Goal: Information Seeking & Learning: Learn about a topic

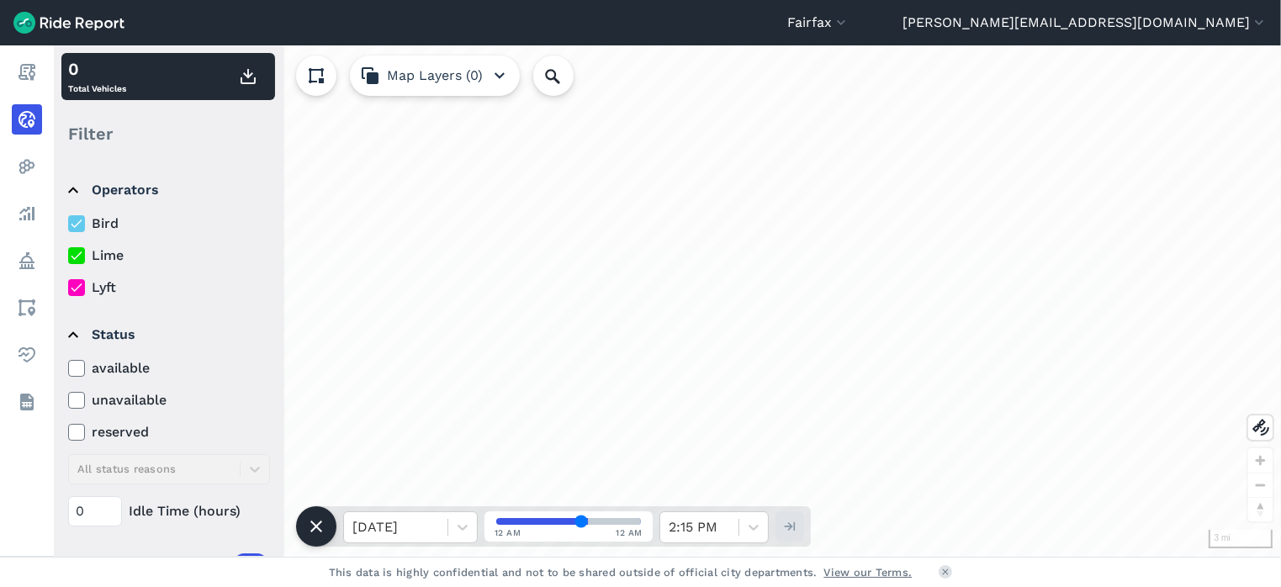
click at [75, 288] on icon at bounding box center [76, 287] width 15 height 17
click at [68, 288] on input "Lyft" at bounding box center [68, 283] width 0 height 11
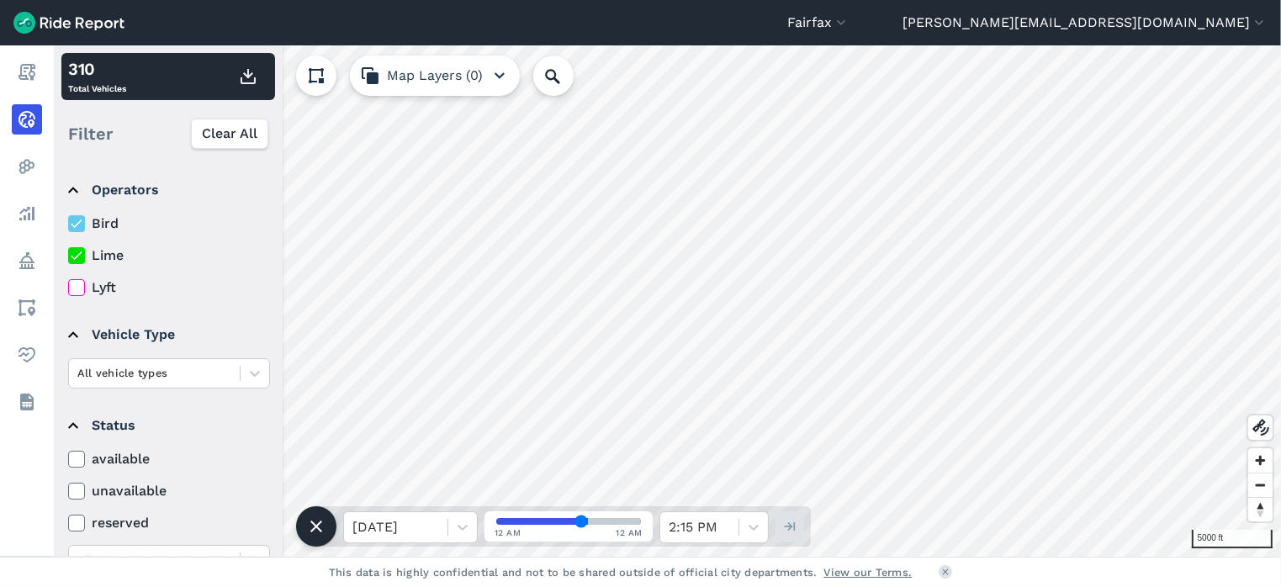
scroll to position [253, 0]
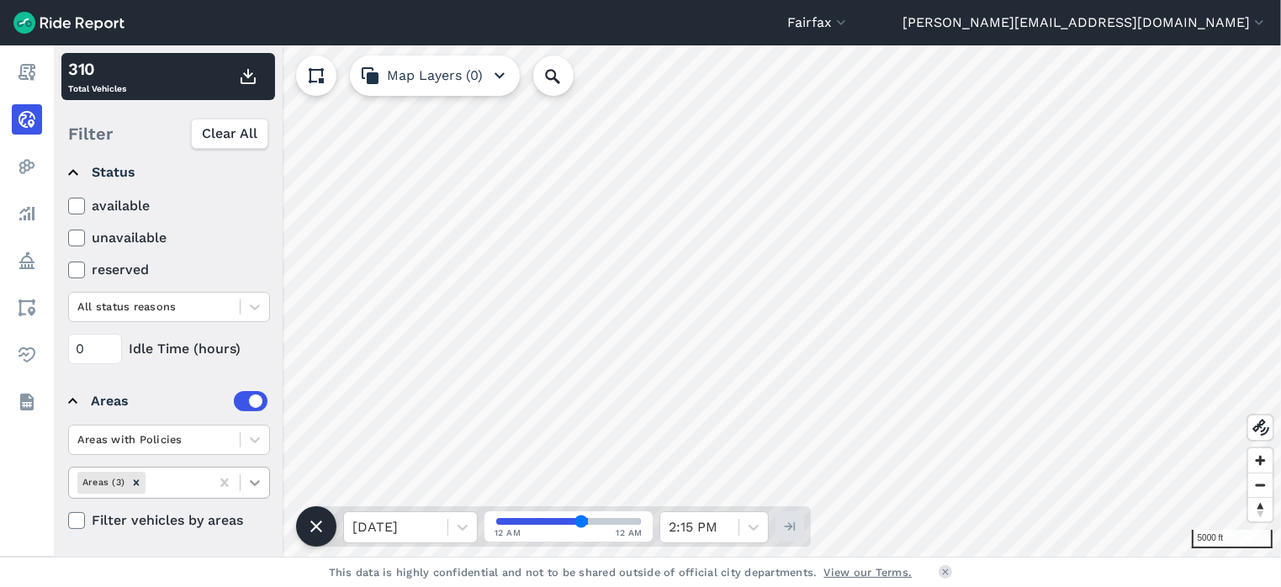
click at [257, 474] on icon at bounding box center [254, 482] width 17 height 17
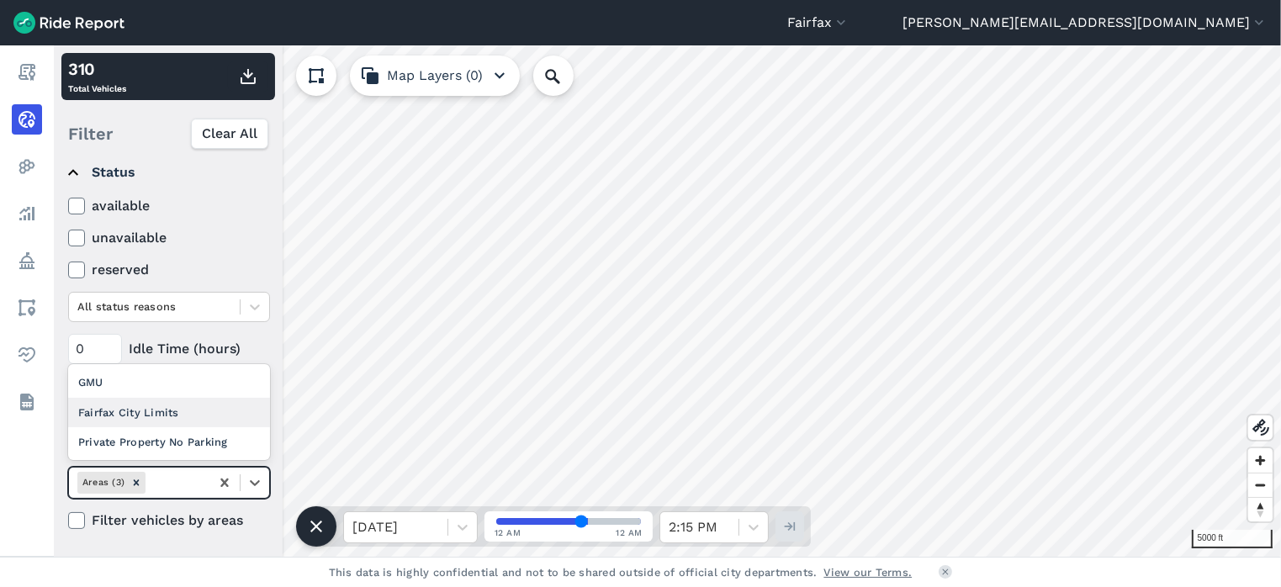
click at [199, 403] on div "Fairfax City Limits" at bounding box center [169, 412] width 202 height 29
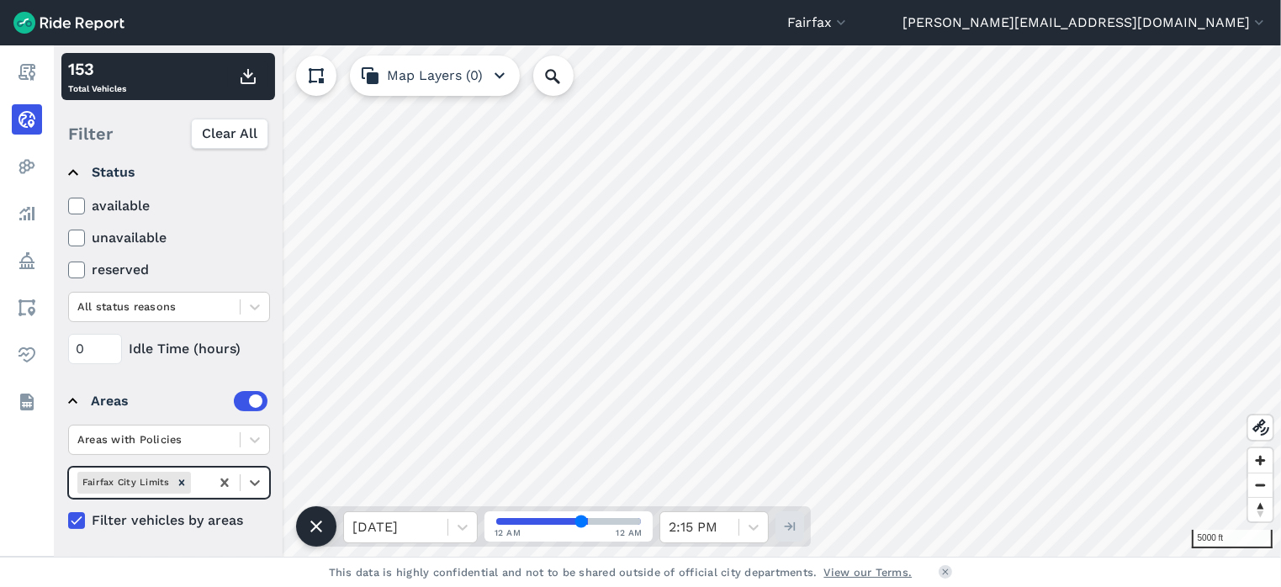
scroll to position [0, 0]
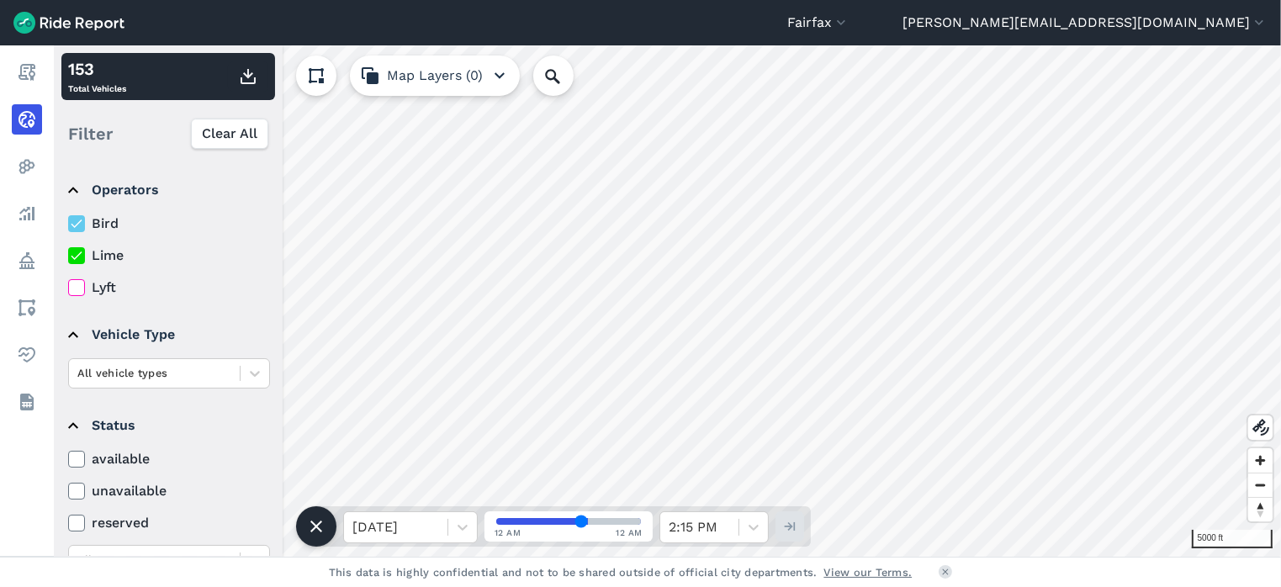
click at [76, 225] on use at bounding box center [76, 224] width 11 height 8
click at [68, 225] on input "Bird" at bounding box center [68, 219] width 0 height 11
click at [76, 225] on use at bounding box center [76, 224] width 11 height 8
click at [68, 225] on input "Bird" at bounding box center [68, 219] width 0 height 11
click at [74, 256] on icon at bounding box center [76, 255] width 15 height 17
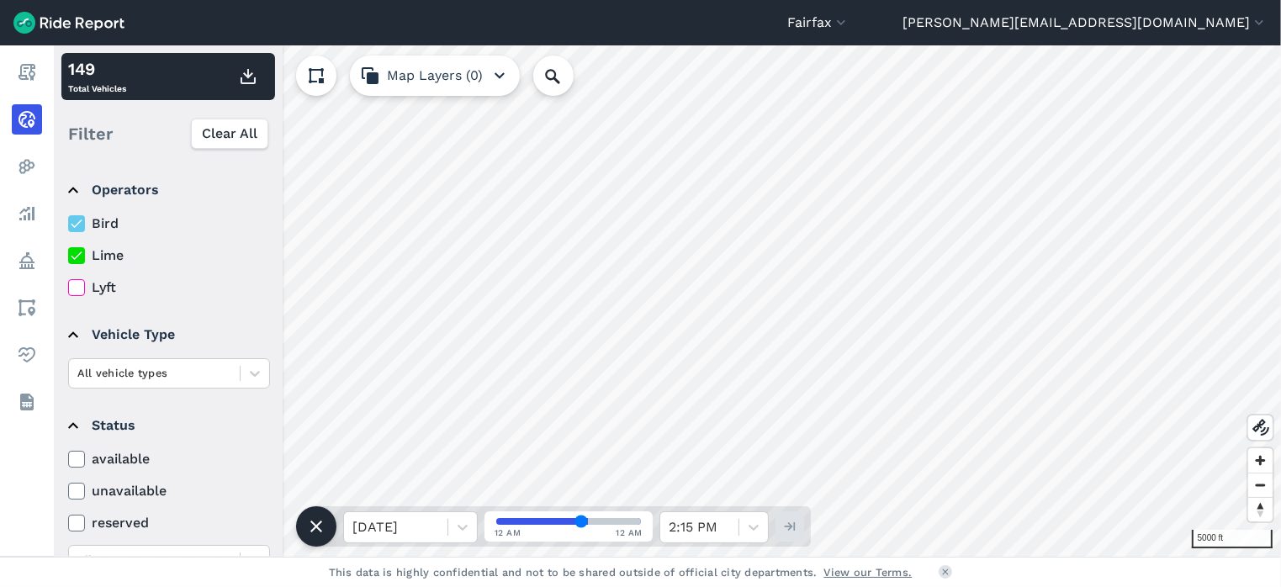
click at [68, 256] on input "Lime" at bounding box center [68, 251] width 0 height 11
click at [74, 256] on icon at bounding box center [76, 255] width 15 height 17
click at [68, 256] on input "Lime" at bounding box center [68, 251] width 0 height 11
click at [74, 256] on icon at bounding box center [76, 255] width 15 height 17
click at [68, 256] on input "Lime" at bounding box center [68, 251] width 0 height 11
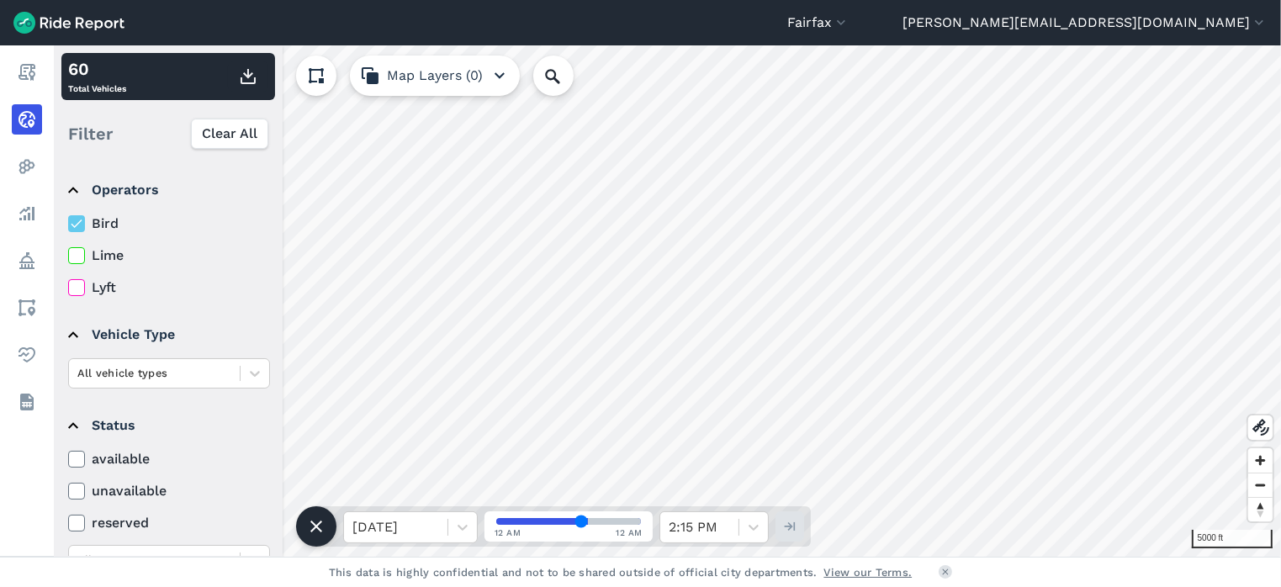
click at [74, 256] on icon at bounding box center [76, 255] width 15 height 17
click at [68, 256] on input "Lime" at bounding box center [68, 251] width 0 height 11
click at [74, 225] on icon at bounding box center [76, 223] width 15 height 17
click at [68, 225] on input "Bird" at bounding box center [68, 219] width 0 height 11
click at [74, 225] on icon at bounding box center [76, 223] width 15 height 17
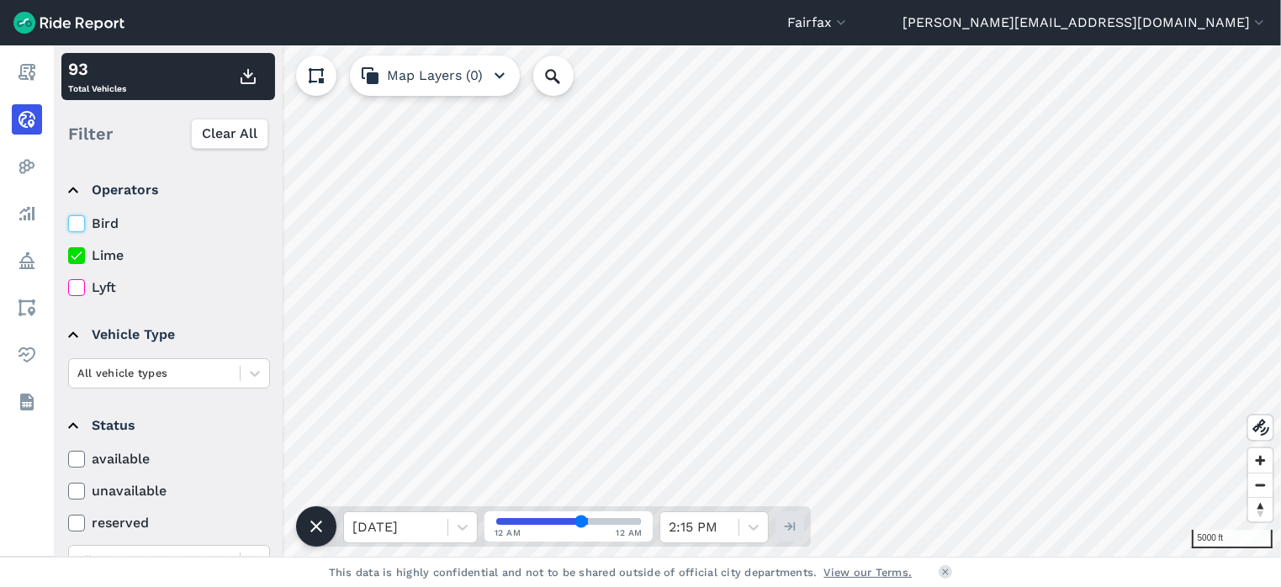
click at [68, 225] on input "Bird" at bounding box center [68, 219] width 0 height 11
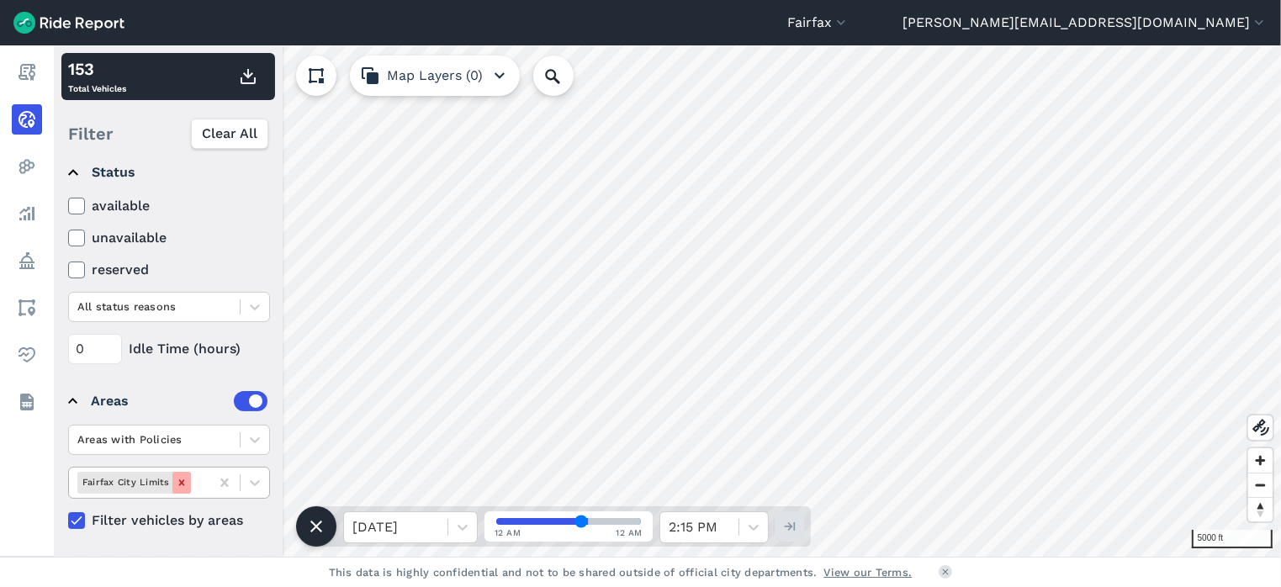
click at [178, 480] on icon "Remove Fairfax City Limits" at bounding box center [181, 483] width 6 height 6
click at [258, 480] on icon at bounding box center [255, 483] width 10 height 6
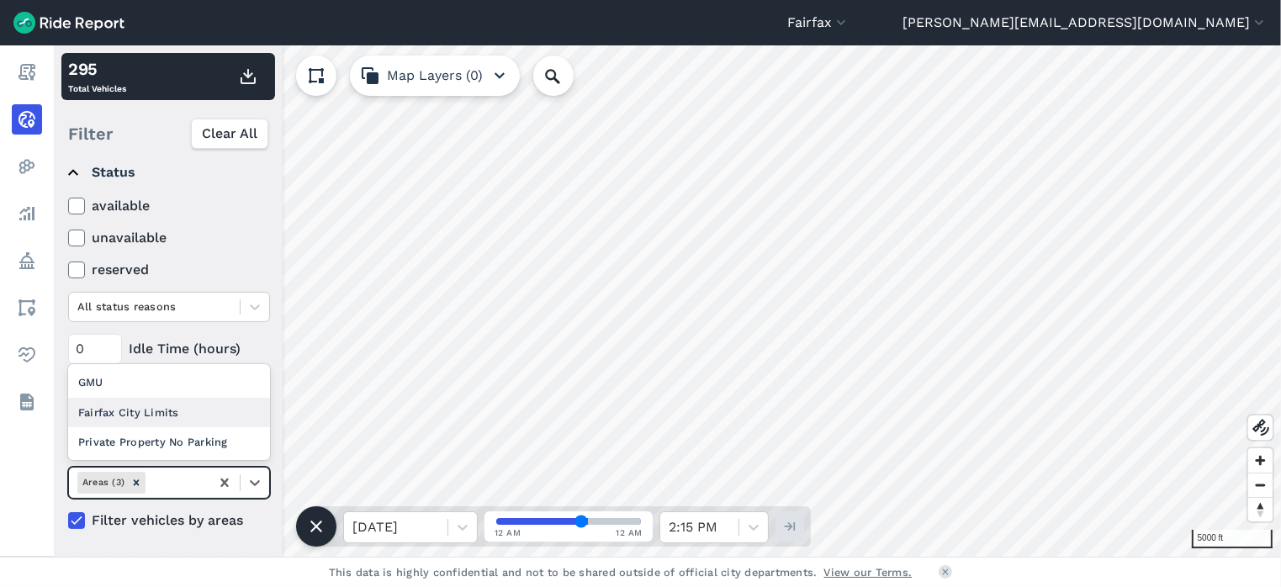
click at [211, 410] on div "Fairfax City Limits" at bounding box center [169, 412] width 202 height 29
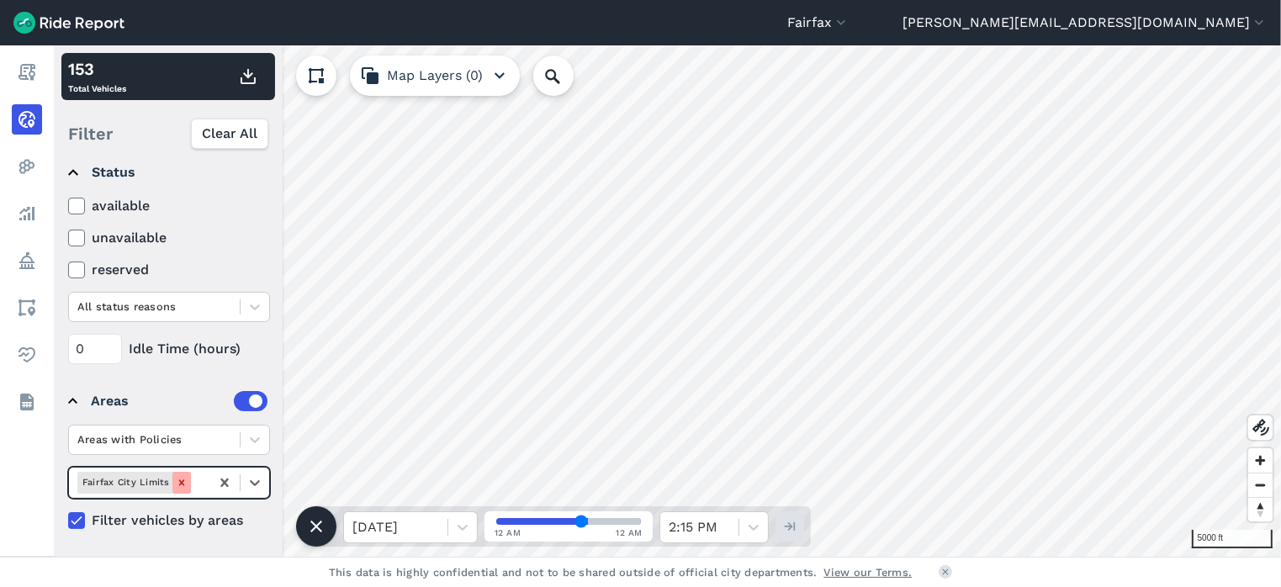
click at [182, 477] on icon "Remove Fairfax City Limits" at bounding box center [182, 483] width 12 height 12
click at [253, 481] on icon at bounding box center [255, 483] width 10 height 6
click at [180, 388] on div "GMU" at bounding box center [169, 382] width 202 height 29
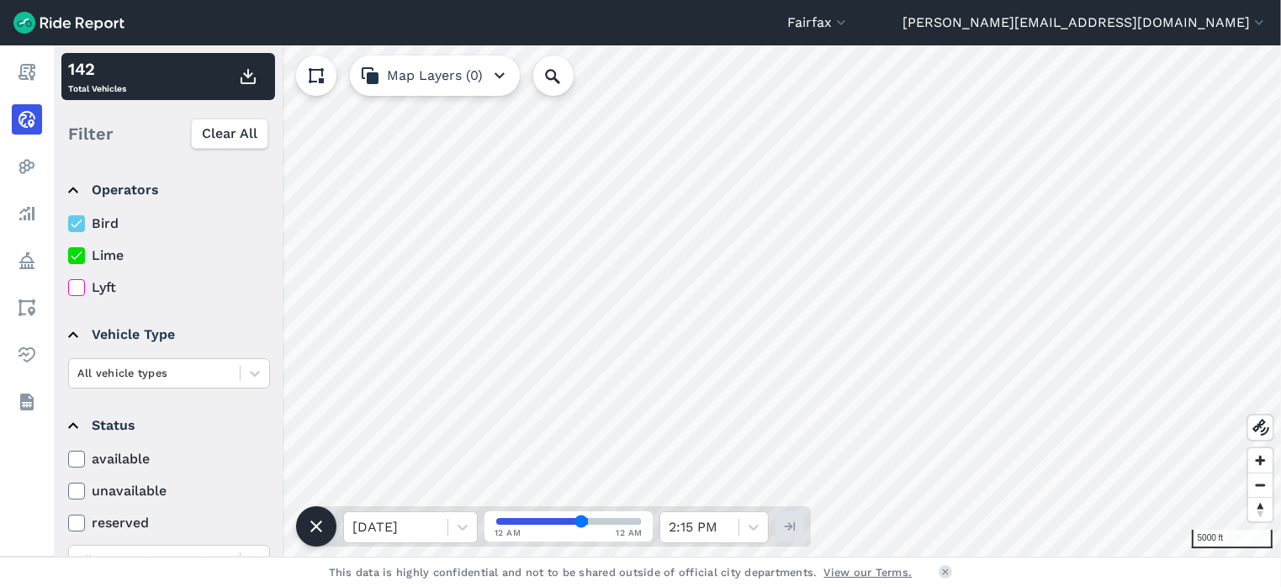
click at [77, 259] on icon at bounding box center [76, 255] width 15 height 17
click at [68, 257] on input "Lime" at bounding box center [68, 251] width 0 height 11
click at [77, 259] on icon at bounding box center [76, 255] width 15 height 17
click at [68, 257] on input "Lime" at bounding box center [68, 251] width 0 height 11
click at [77, 259] on icon at bounding box center [76, 255] width 15 height 17
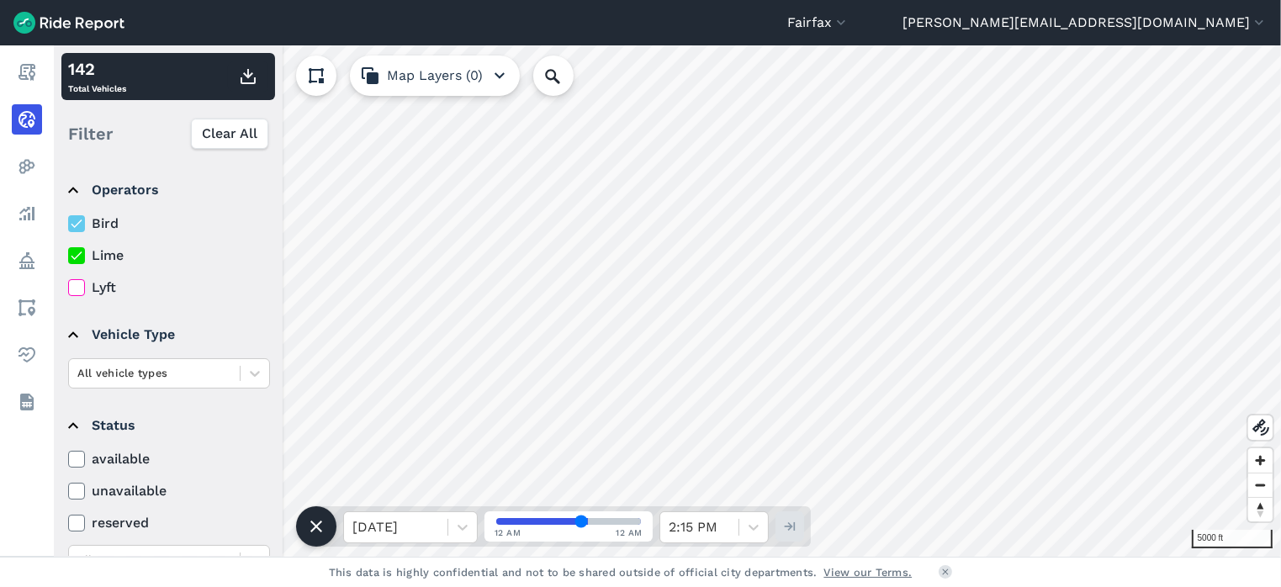
click at [68, 257] on input "Lime" at bounding box center [68, 251] width 0 height 11
drag, startPoint x: 73, startPoint y: 257, endPoint x: 80, endPoint y: 219, distance: 39.3
click at [73, 257] on use at bounding box center [76, 256] width 11 height 8
click at [68, 257] on input "Lime" at bounding box center [68, 251] width 0 height 11
click at [80, 219] on icon at bounding box center [76, 223] width 15 height 17
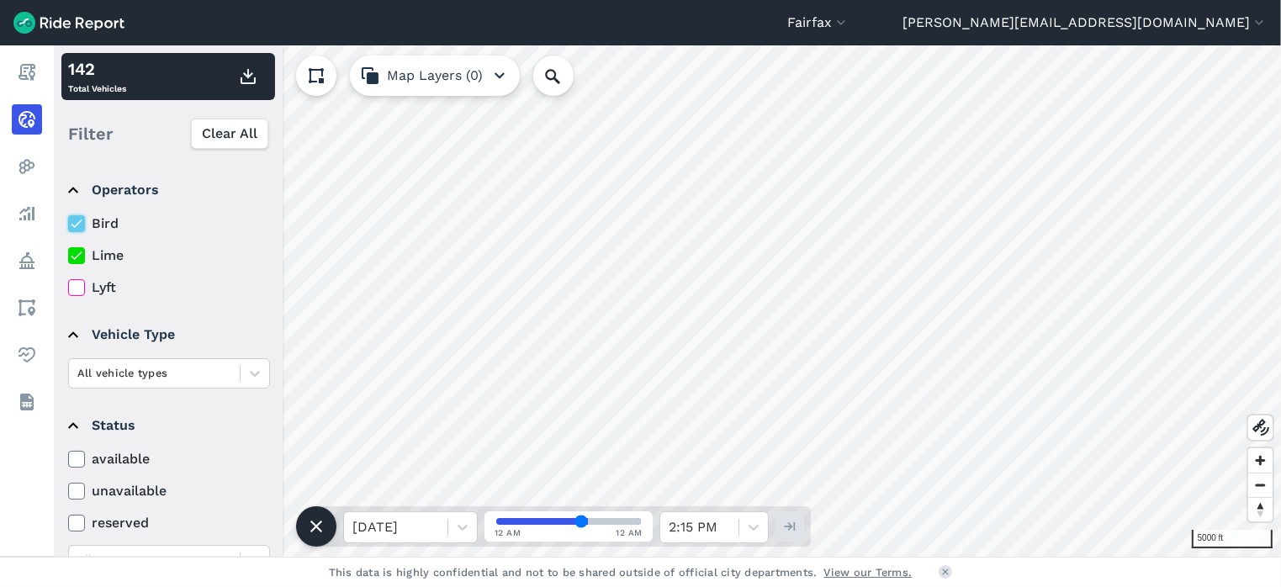
click at [68, 219] on input "Bird" at bounding box center [68, 219] width 0 height 11
click at [80, 219] on icon at bounding box center [76, 223] width 15 height 17
click at [68, 219] on input "Bird" at bounding box center [68, 219] width 0 height 11
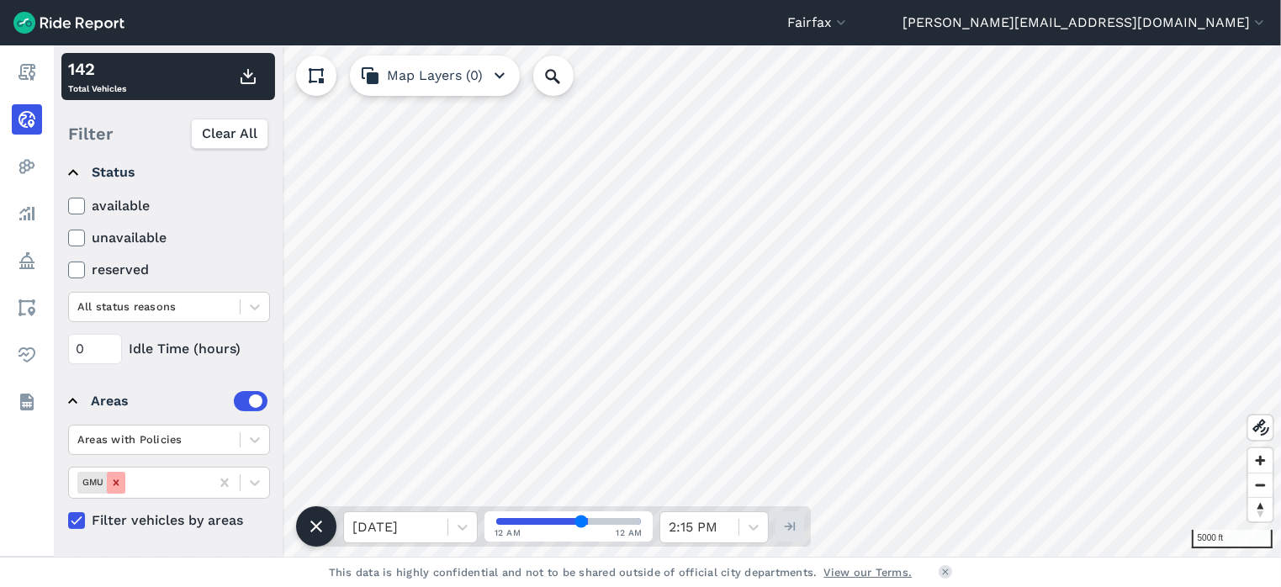
click at [118, 480] on icon "Remove GMU" at bounding box center [116, 483] width 12 height 12
click at [77, 234] on icon at bounding box center [76, 238] width 15 height 17
click at [68, 234] on input "unavailable" at bounding box center [68, 233] width 0 height 11
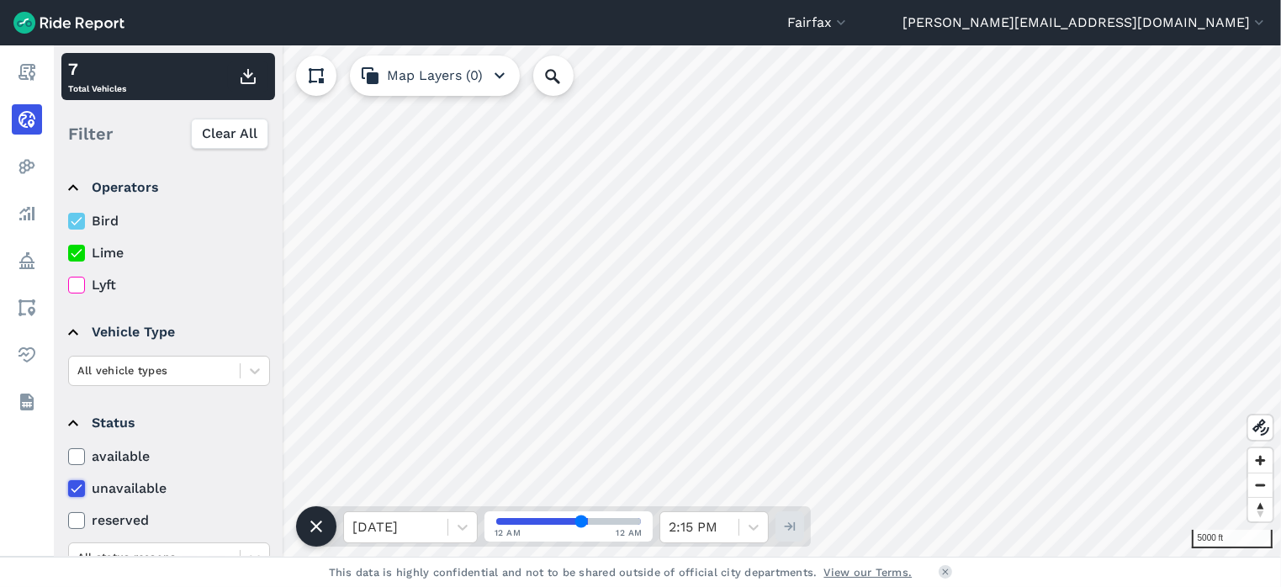
scroll to position [0, 0]
click at [81, 252] on icon at bounding box center [76, 255] width 15 height 17
click at [68, 252] on input "Lime" at bounding box center [68, 251] width 0 height 11
click at [71, 252] on icon at bounding box center [76, 255] width 15 height 17
click at [68, 252] on input "Lime" at bounding box center [68, 251] width 0 height 11
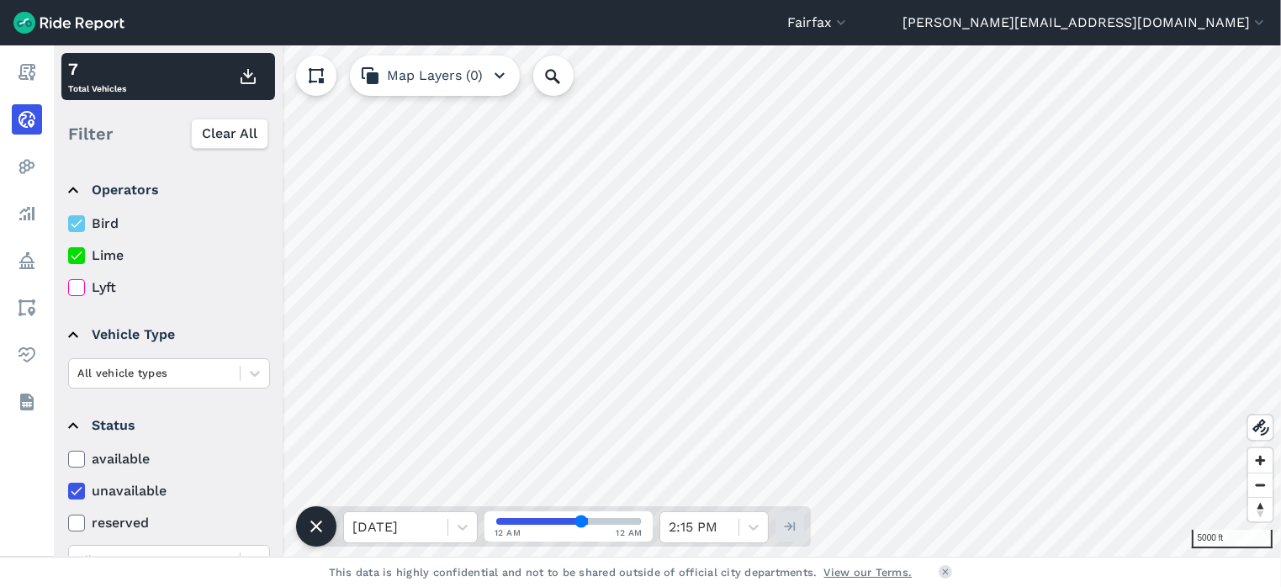
click at [77, 225] on icon at bounding box center [76, 223] width 15 height 17
click at [68, 225] on input "Bird" at bounding box center [68, 219] width 0 height 11
click at [79, 222] on use at bounding box center [76, 224] width 11 height 8
click at [68, 222] on input "Bird" at bounding box center [68, 219] width 0 height 11
click at [84, 256] on icon at bounding box center [76, 255] width 15 height 17
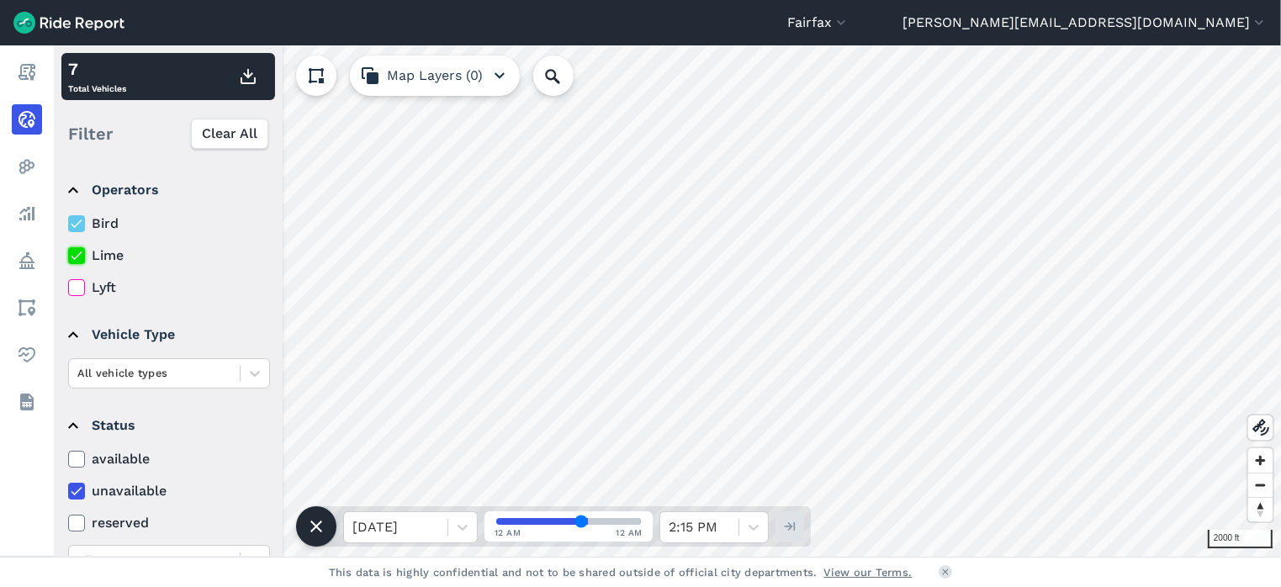
click at [68, 256] on input "Lime" at bounding box center [68, 251] width 0 height 11
click at [79, 497] on icon at bounding box center [76, 491] width 15 height 17
click at [68, 492] on input "unavailable" at bounding box center [68, 486] width 0 height 11
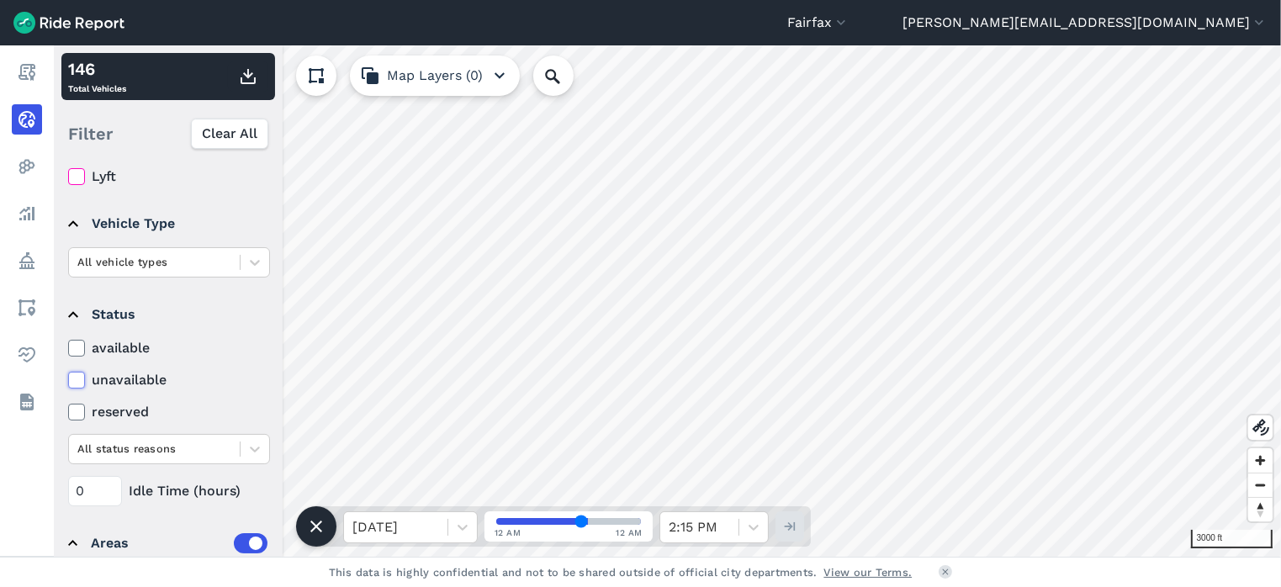
scroll to position [119, 0]
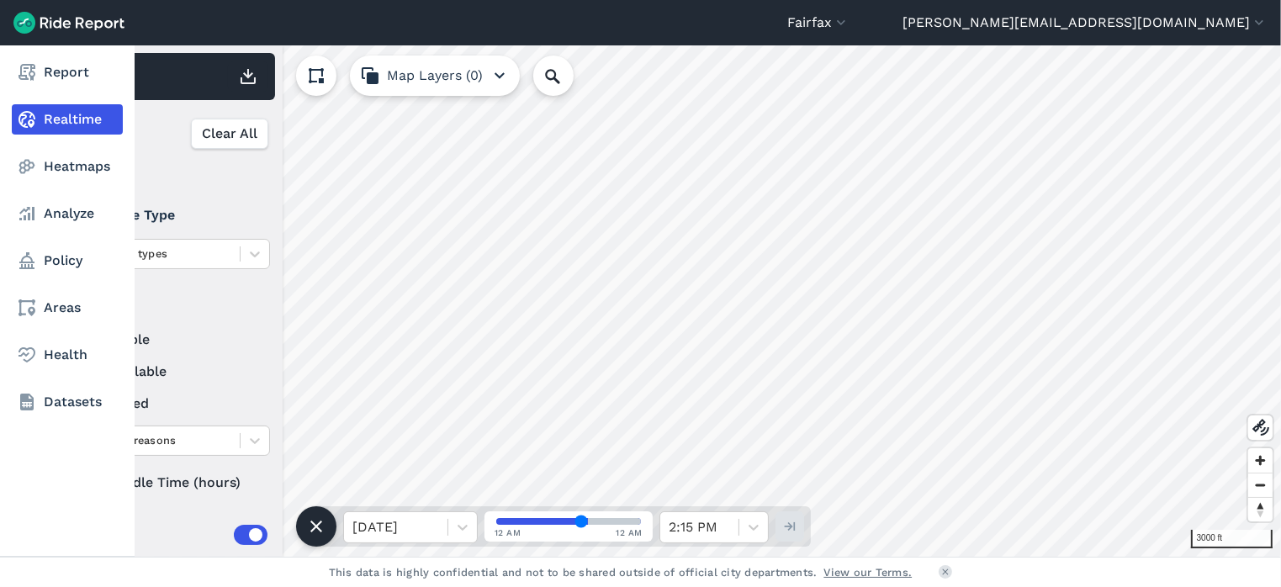
drag, startPoint x: 93, startPoint y: 481, endPoint x: 32, endPoint y: 471, distance: 62.2
click at [32, 471] on div "Report Realtime Heatmaps Analyze Policy Areas Health Datasets 3000 ft 146 Total…" at bounding box center [640, 300] width 1281 height 511
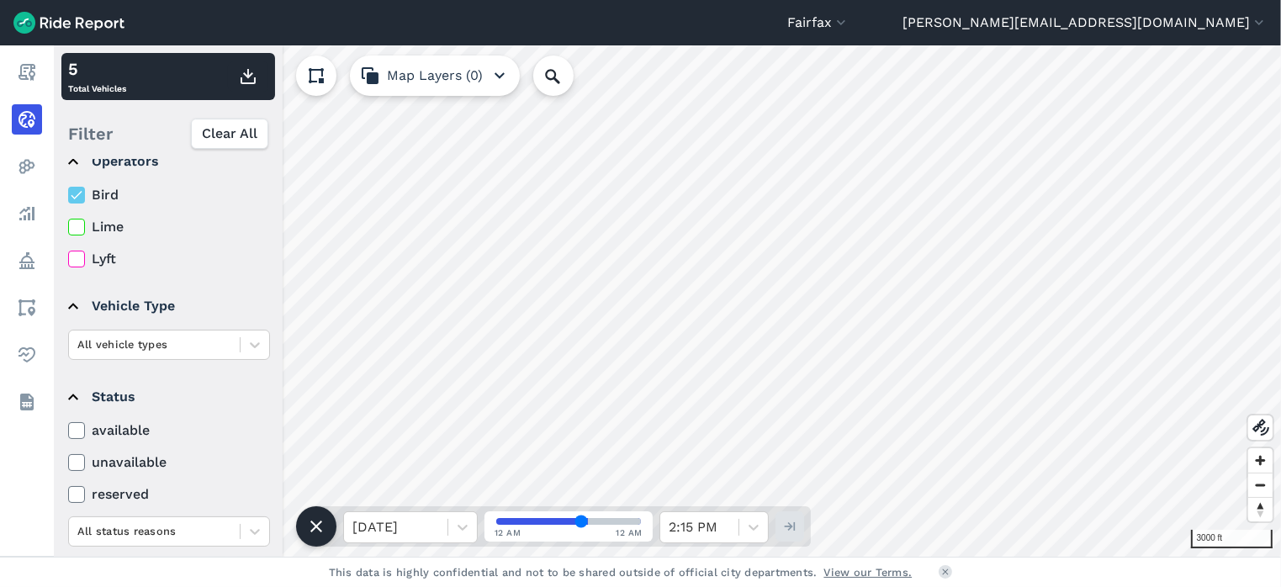
scroll to position [0, 0]
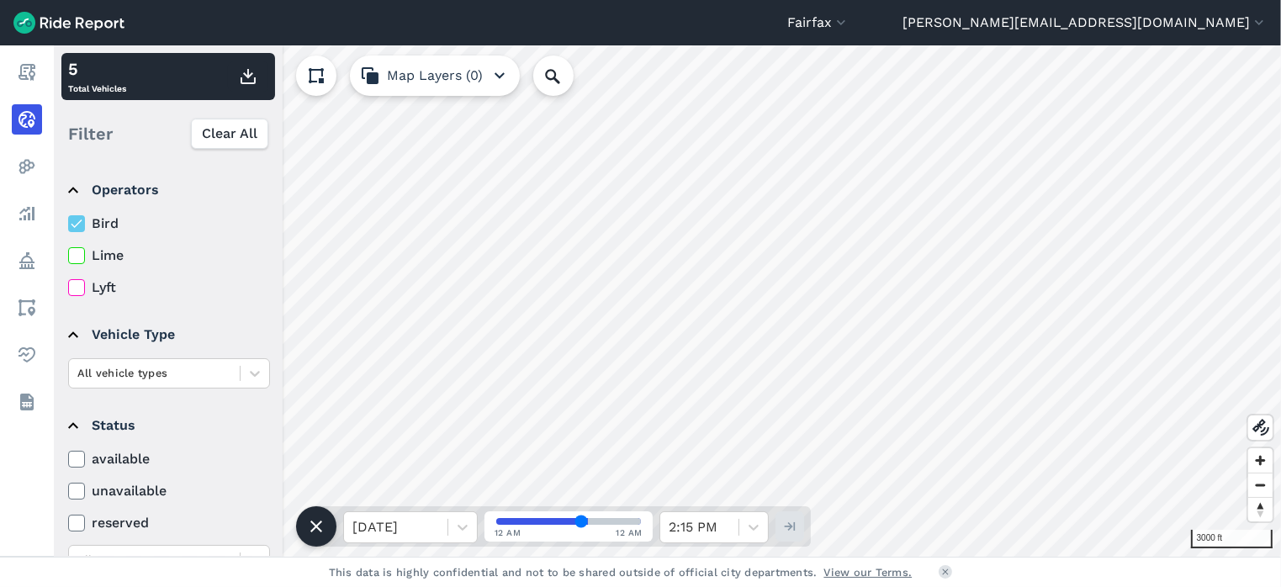
click at [77, 224] on icon at bounding box center [76, 223] width 15 height 17
click at [68, 224] on input "Bird" at bounding box center [68, 219] width 0 height 11
click at [74, 256] on icon at bounding box center [76, 255] width 15 height 17
click at [68, 256] on input "Lime" at bounding box center [68, 251] width 0 height 11
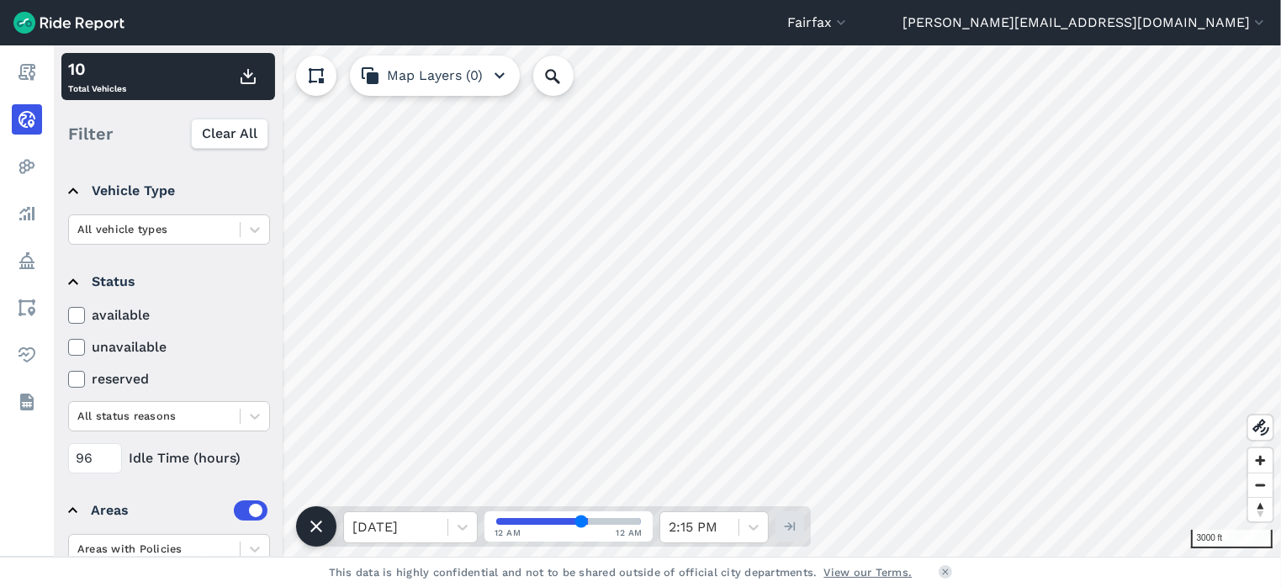
scroll to position [147, 0]
drag, startPoint x: 92, startPoint y: 453, endPoint x: -14, endPoint y: 451, distance: 106.0
click at [0, 451] on html "Fairfax Fairfax [PERSON_NAME][GEOGRAPHIC_DATA][PERSON_NAME] [EMAIL_ADDRESS][PER…" at bounding box center [640, 293] width 1281 height 587
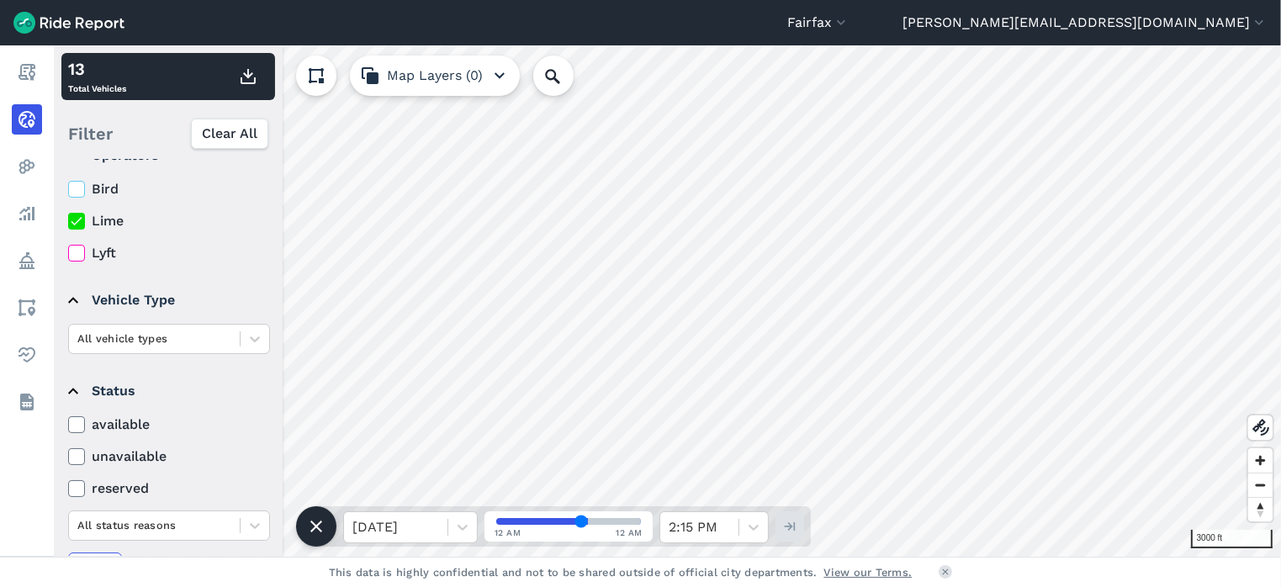
scroll to position [0, 0]
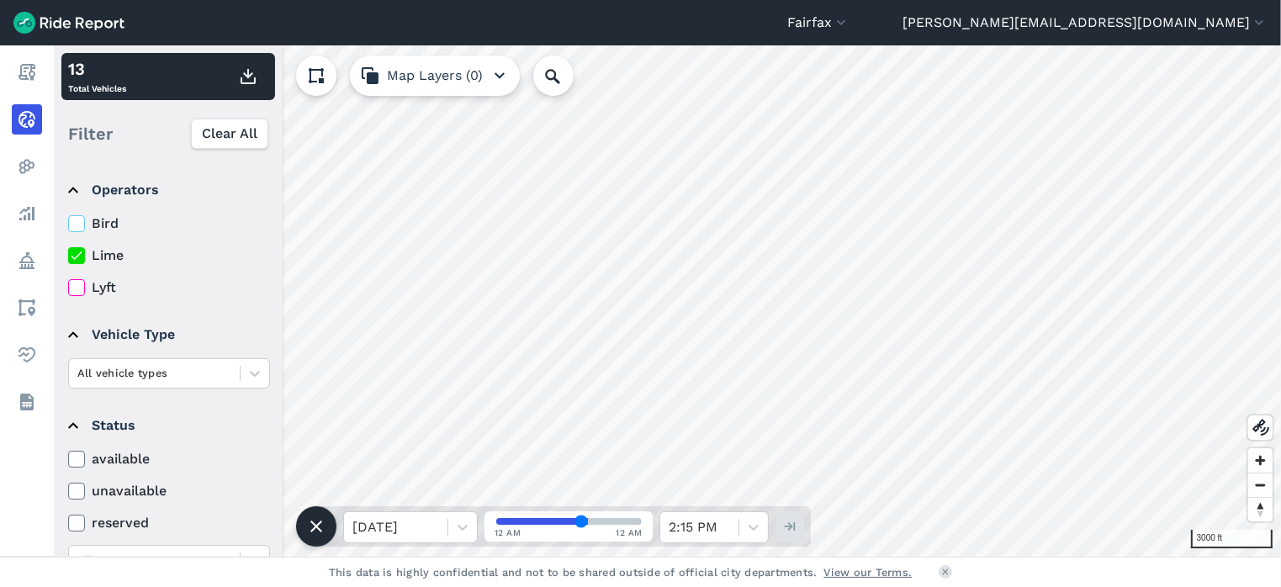
type input "72"
click at [77, 220] on icon at bounding box center [76, 223] width 15 height 17
click at [68, 220] on input "Bird" at bounding box center [68, 219] width 0 height 11
click at [78, 252] on icon at bounding box center [76, 255] width 15 height 17
click at [68, 252] on input "Lime" at bounding box center [68, 251] width 0 height 11
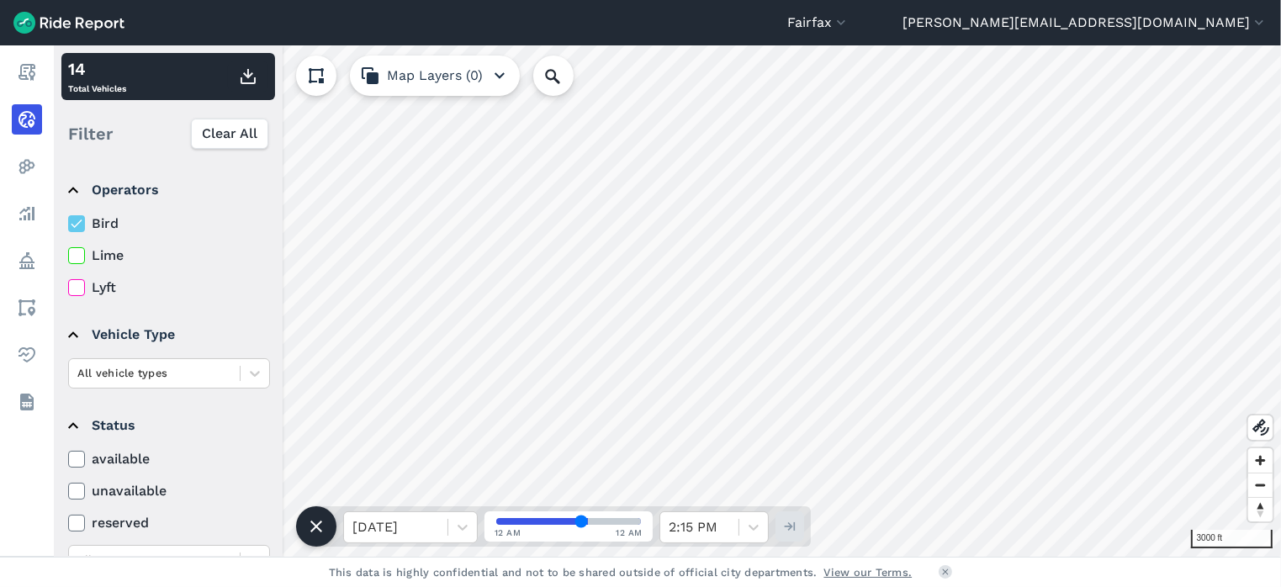
click at [78, 252] on icon at bounding box center [76, 255] width 15 height 17
click at [68, 252] on input "Lime" at bounding box center [68, 251] width 0 height 11
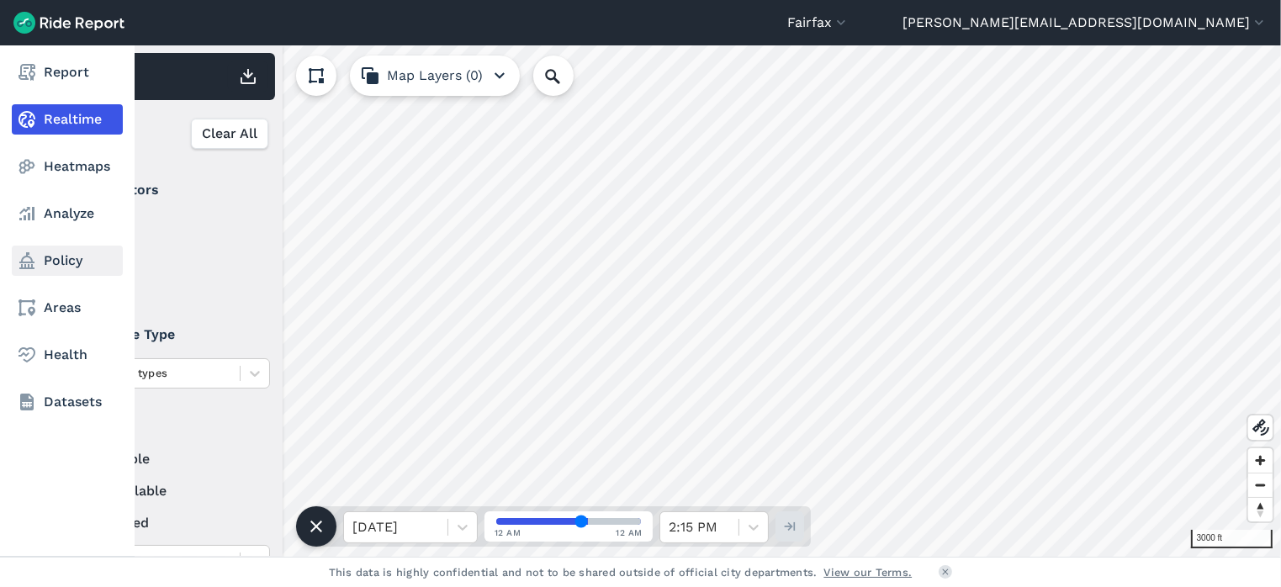
click at [66, 268] on link "Policy" at bounding box center [67, 261] width 111 height 30
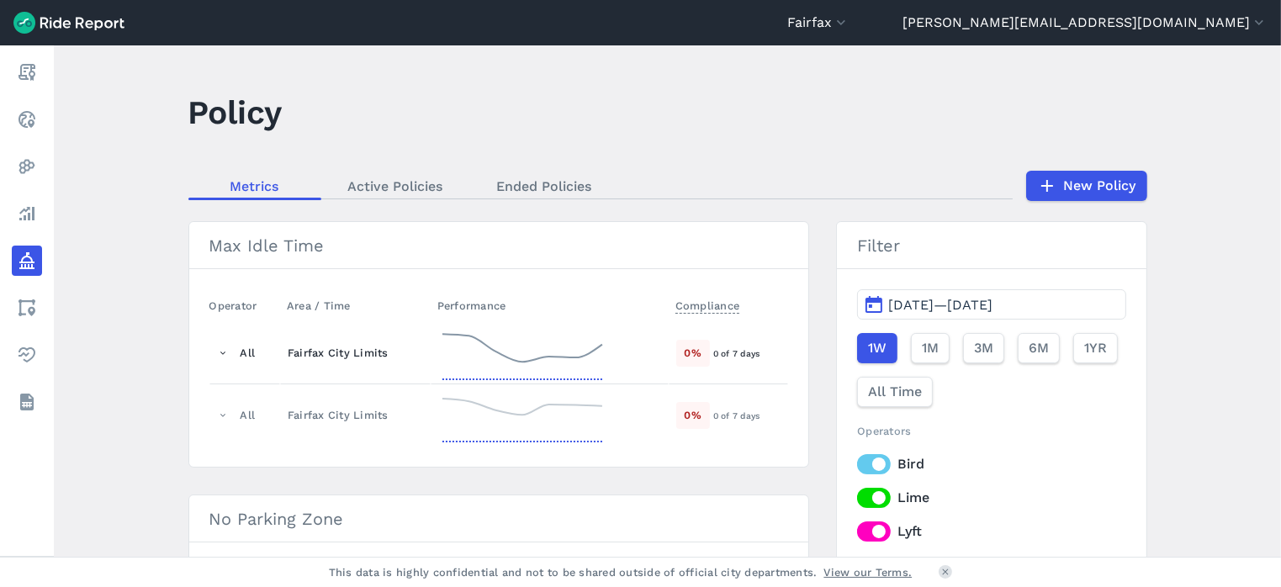
click at [360, 354] on div "Fairfax City Limits" at bounding box center [355, 353] width 135 height 16
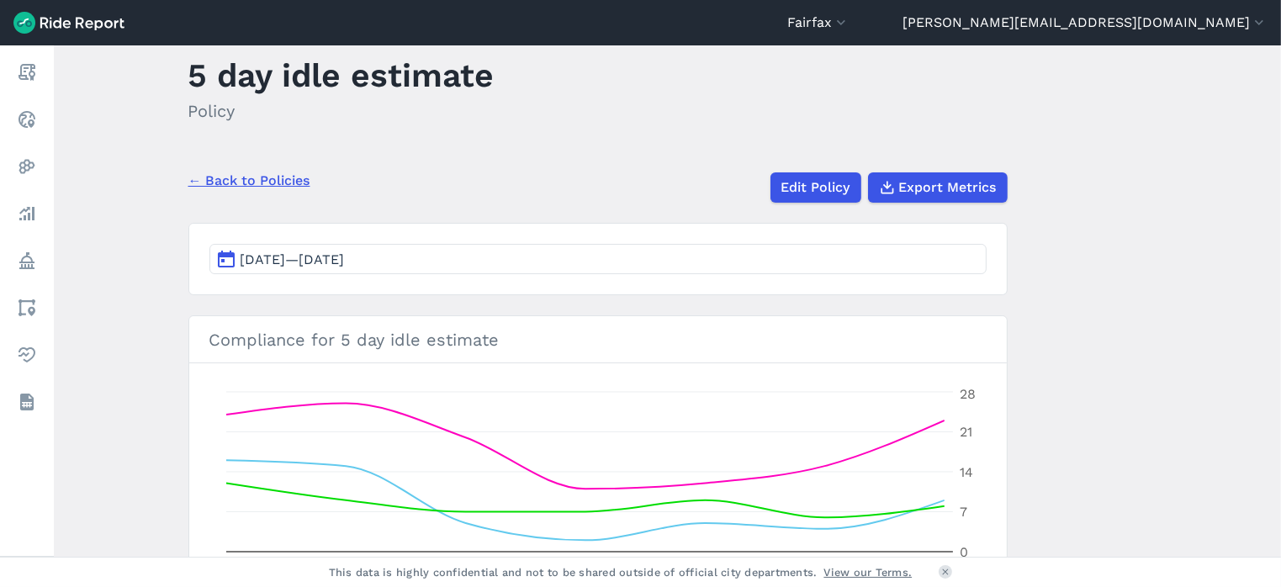
scroll to position [33, 0]
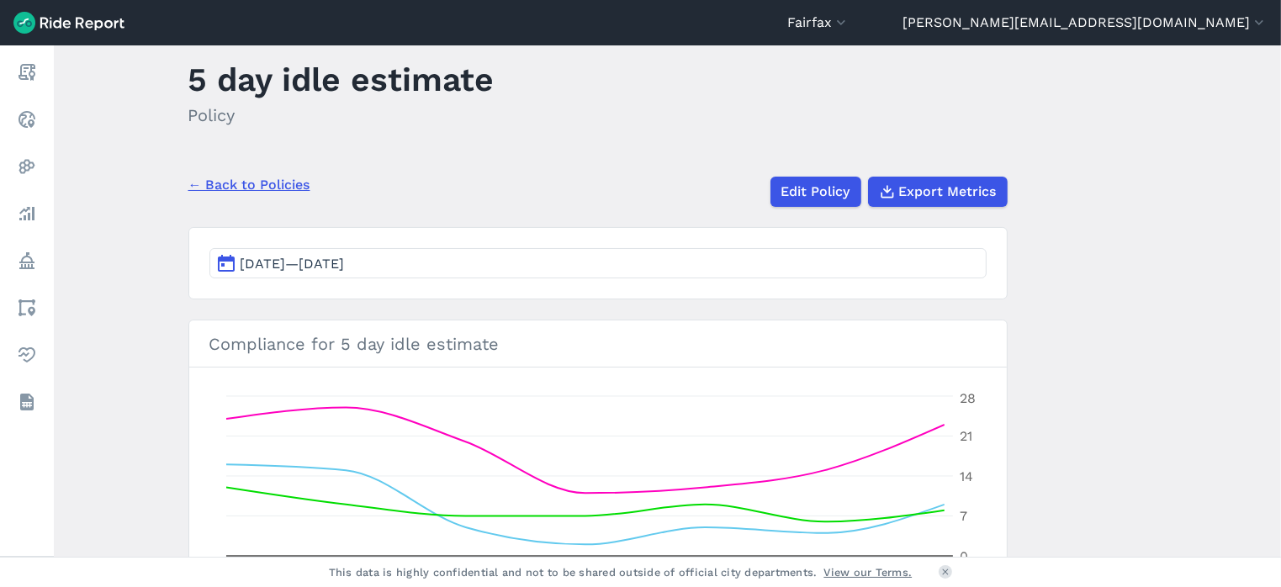
click at [249, 189] on link "← Back to Policies" at bounding box center [249, 185] width 122 height 20
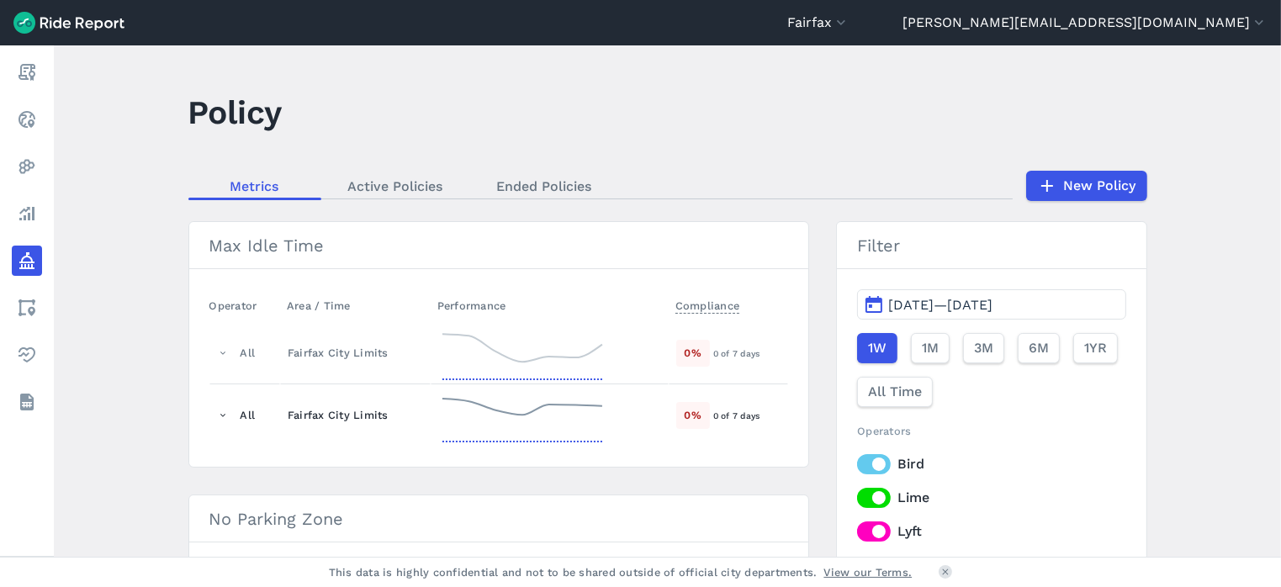
click at [379, 415] on div "Fairfax City Limits" at bounding box center [355, 415] width 135 height 16
